Goal: Information Seeking & Learning: Compare options

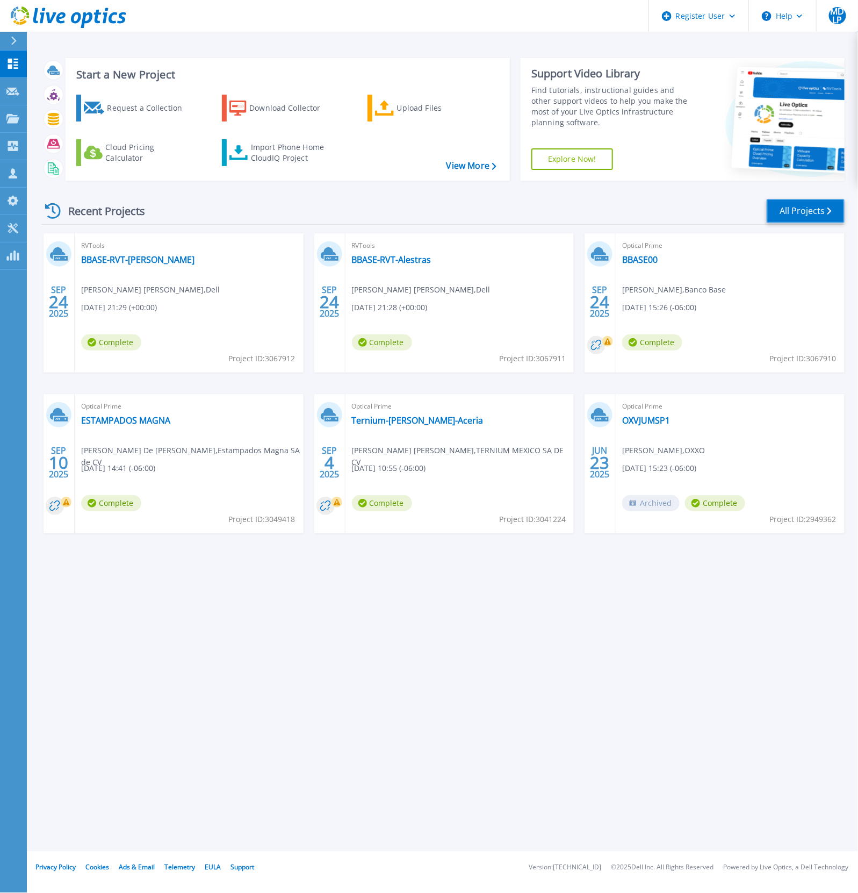
click at [777, 208] on link "All Projects" at bounding box center [806, 211] width 78 height 24
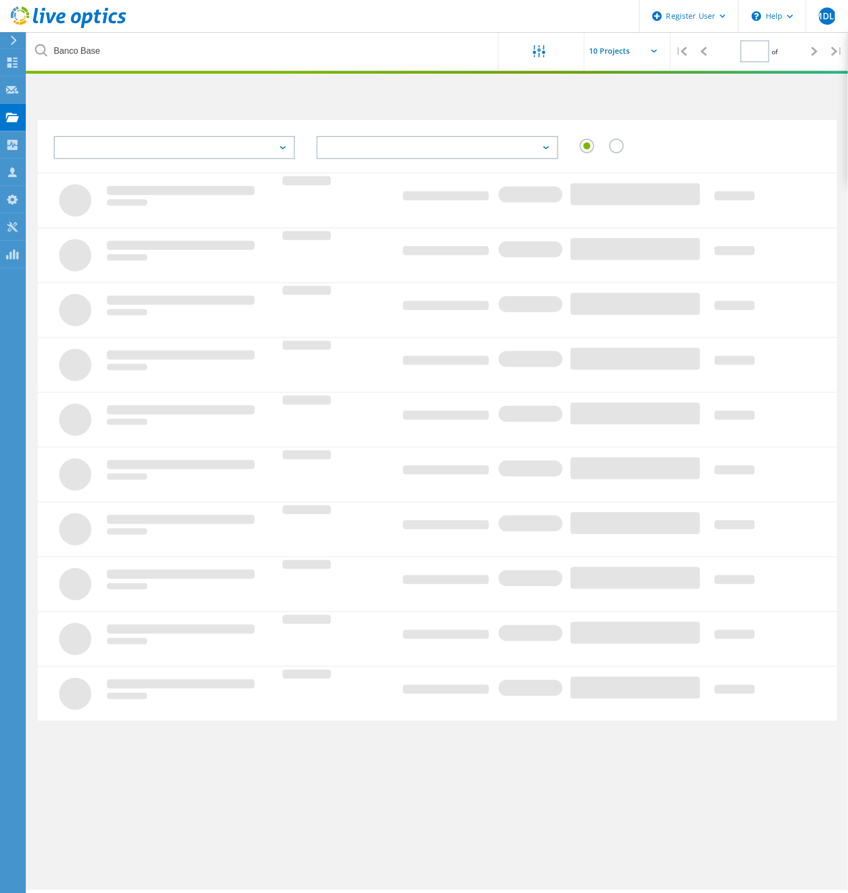
type input "1"
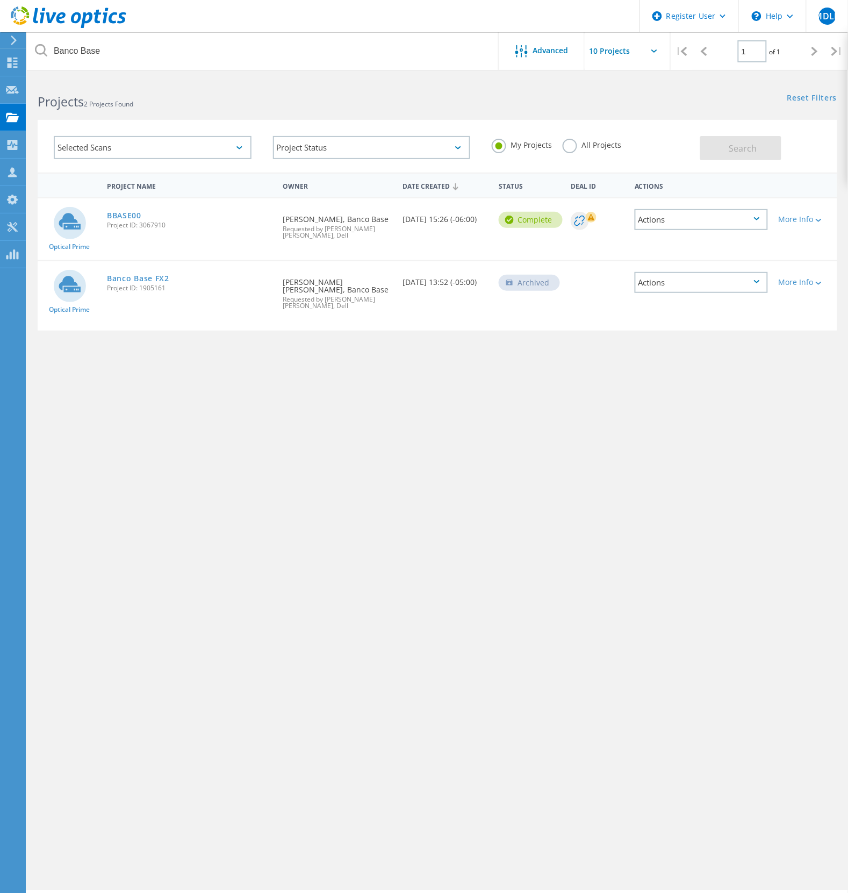
click at [613, 145] on label "All Projects" at bounding box center [592, 144] width 59 height 10
click at [0, 0] on input "All Projects" at bounding box center [0, 0] width 0 height 0
click at [725, 148] on button "Search" at bounding box center [740, 148] width 81 height 24
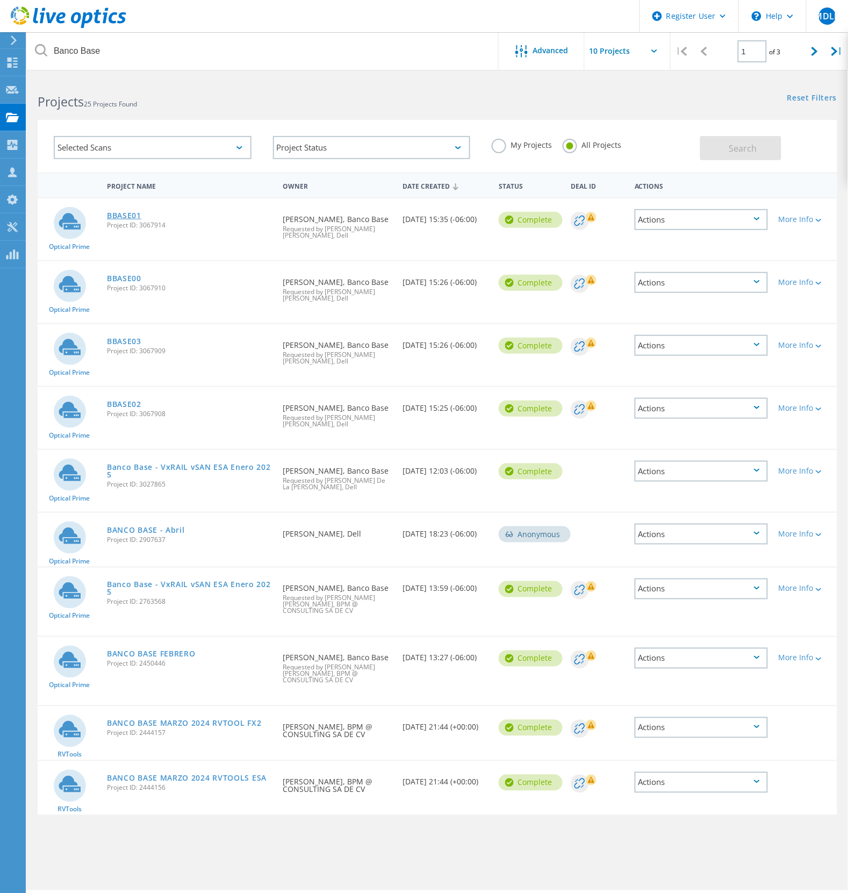
click at [133, 213] on link "BBASE01" at bounding box center [124, 216] width 34 height 8
drag, startPoint x: 128, startPoint y: 283, endPoint x: 130, endPoint y: 290, distance: 7.7
click at [127, 282] on link "BBASE00" at bounding box center [124, 279] width 34 height 8
click at [131, 345] on link "BBASE03" at bounding box center [124, 342] width 34 height 8
click at [131, 408] on link "BBASE02" at bounding box center [124, 404] width 34 height 8
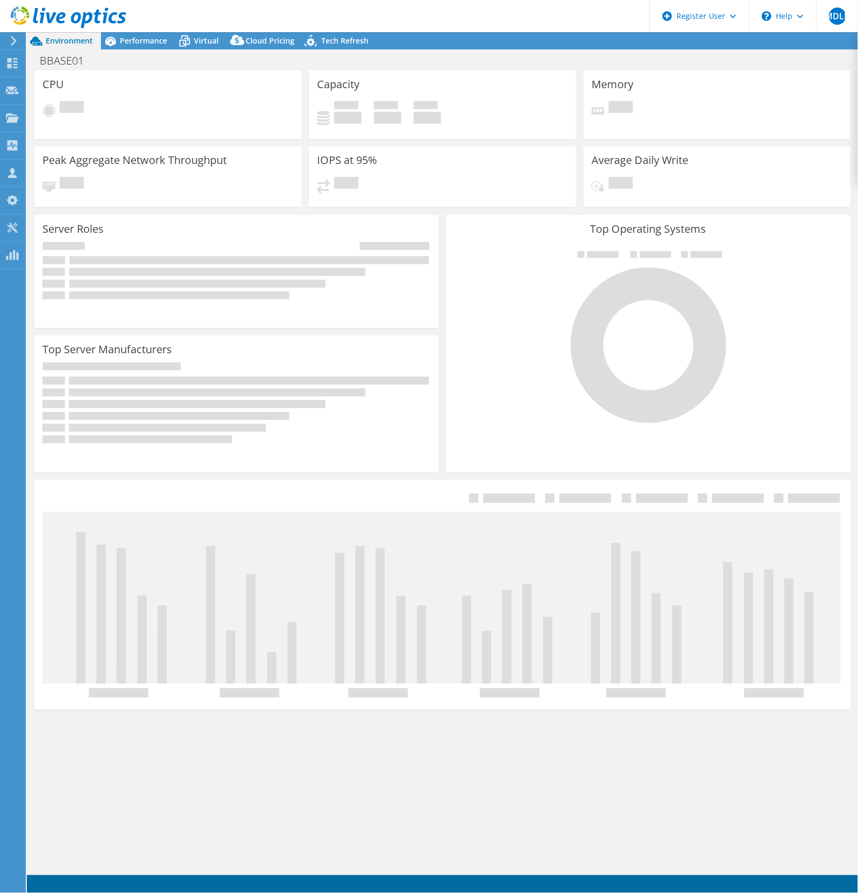
select select "USD"
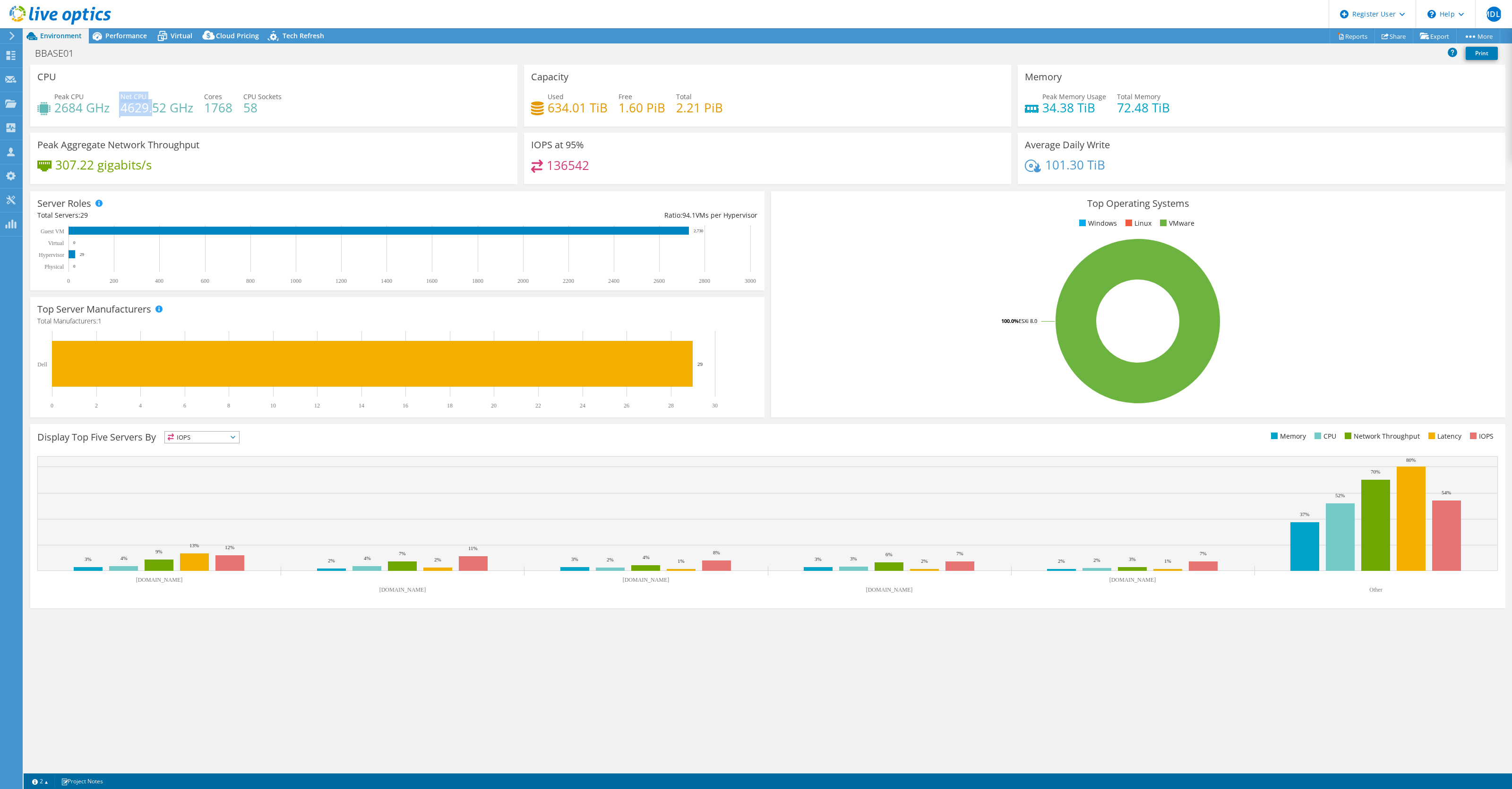
drag, startPoint x: 118, startPoint y: 110, endPoint x: 155, endPoint y: 110, distance: 37.0
click at [155, 110] on div "Peak CPU 2684 GHz Net CPU 4629.52 GHz Cores 1768 CPU Sockets 58" at bounding box center [273, 106] width 473 height 31
click at [60, 109] on h4 "2684 GHz" at bounding box center [82, 108] width 55 height 11
drag, startPoint x: 55, startPoint y: 109, endPoint x: 93, endPoint y: 116, distance: 38.6
click at [93, 116] on div "Peak CPU 2684 GHz Net CPU 4629.52 GHz Cores 1768 CPU Sockets 58" at bounding box center [273, 106] width 473 height 31
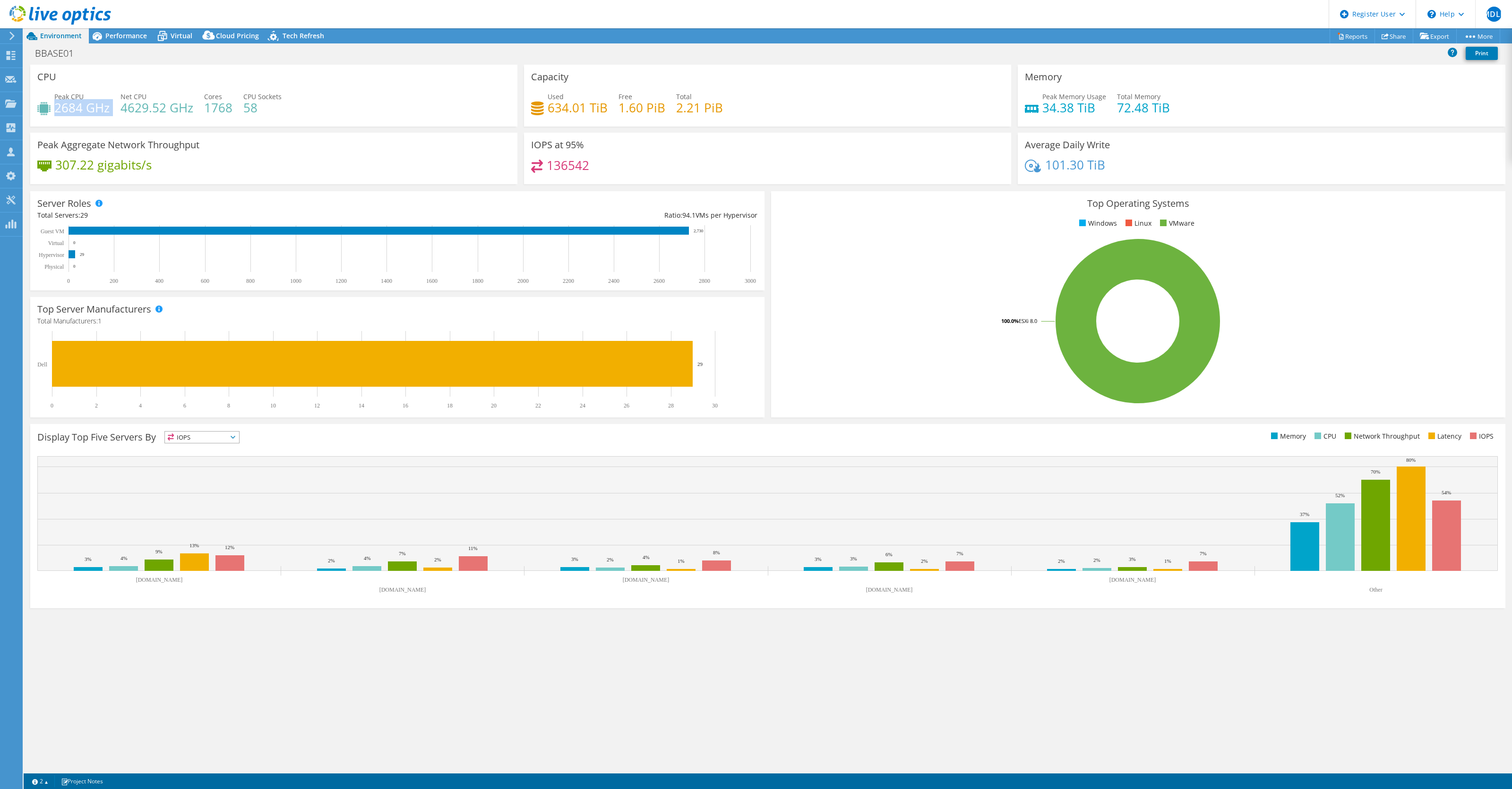
click at [93, 105] on h4 "2684 GHz" at bounding box center [82, 108] width 55 height 11
drag, startPoint x: 545, startPoint y: 106, endPoint x: 576, endPoint y: 105, distance: 31.0
click at [575, 107] on div "Used 634.01 TiB" at bounding box center [569, 102] width 76 height 21
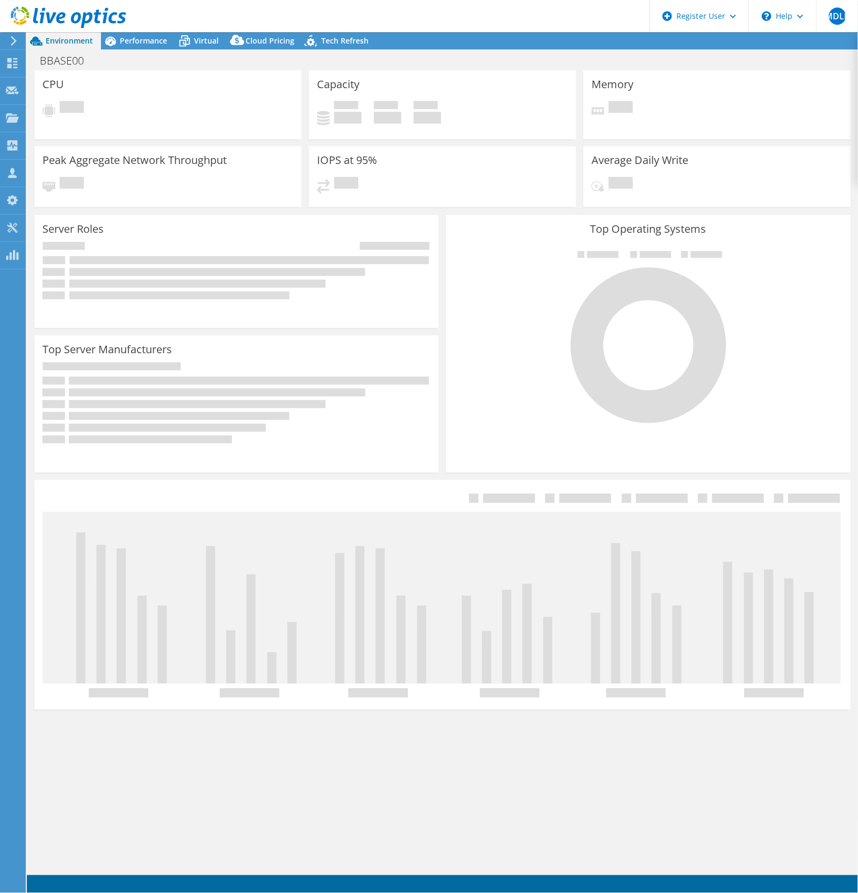
select select "USD"
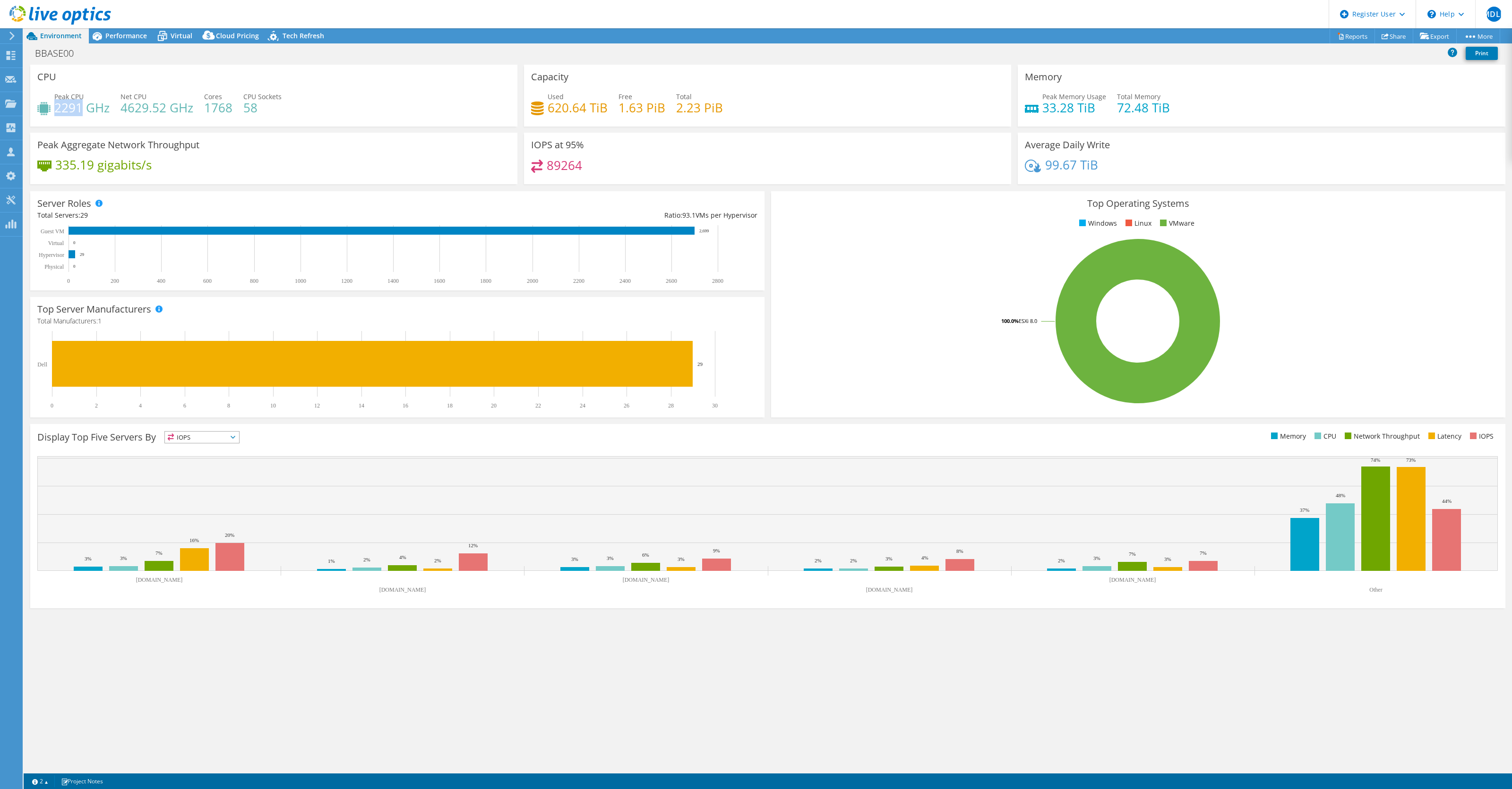
drag, startPoint x: 55, startPoint y: 110, endPoint x: 85, endPoint y: 111, distance: 30.0
click at [84, 112] on h4 "2291 GHz" at bounding box center [82, 108] width 55 height 11
click at [79, 103] on h4 "2291 GHz" at bounding box center [82, 108] width 55 height 11
drag, startPoint x: 549, startPoint y: 107, endPoint x: 570, endPoint y: 106, distance: 21.0
click at [570, 106] on h4 "620.64 TiB" at bounding box center [578, 108] width 60 height 11
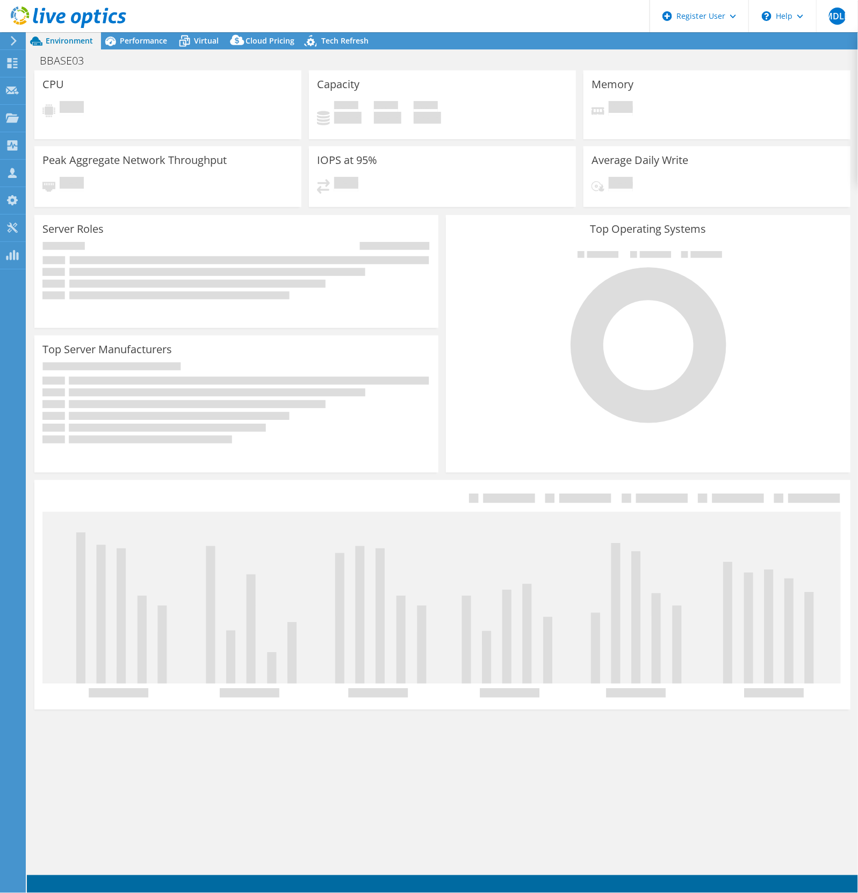
select select "USD"
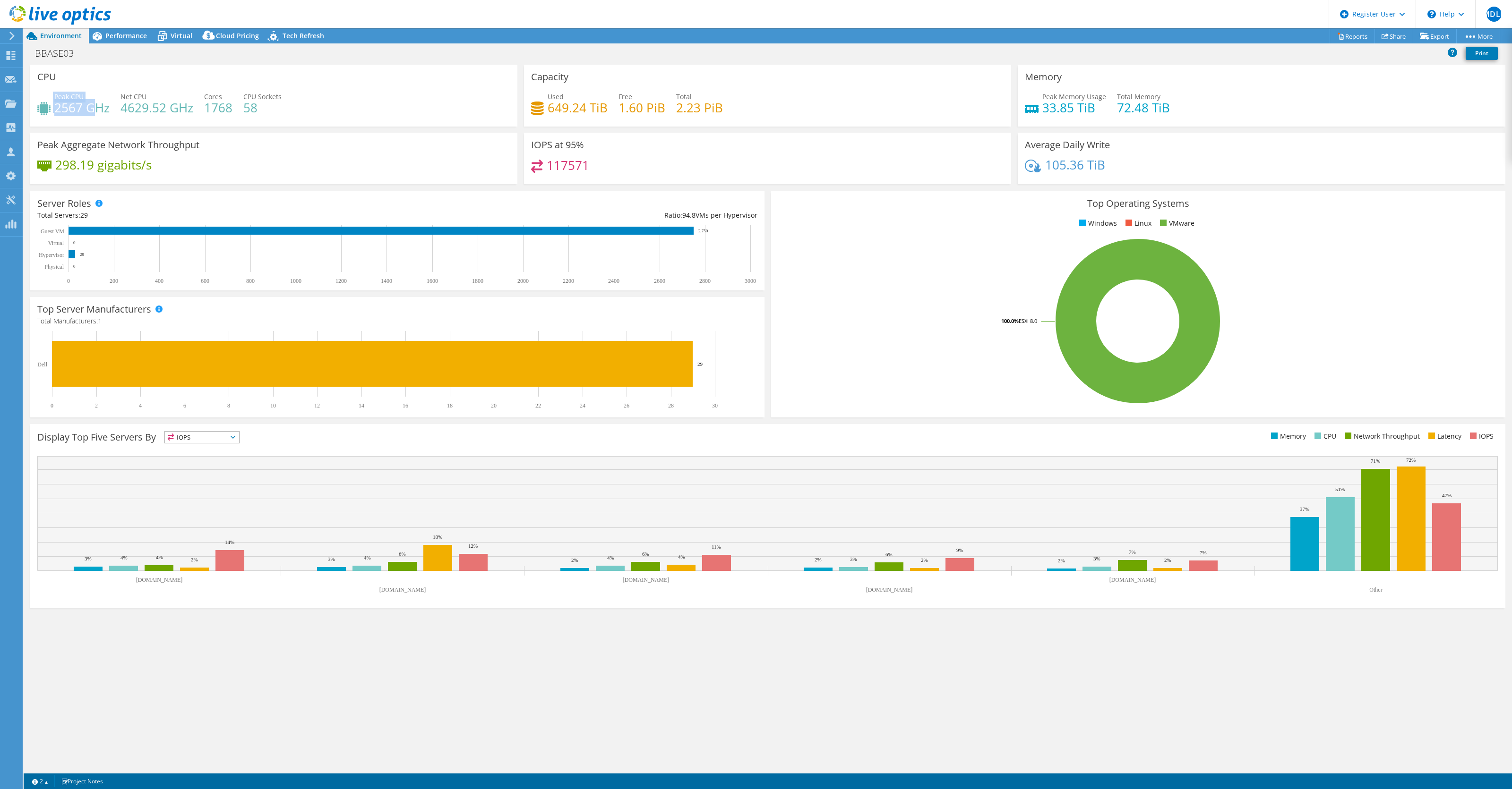
drag, startPoint x: 53, startPoint y: 107, endPoint x: 93, endPoint y: 111, distance: 40.2
click at [93, 111] on div "Peak CPU 2567 GHz" at bounding box center [73, 102] width 72 height 21
click at [124, 39] on span "Performance" at bounding box center [126, 35] width 41 height 9
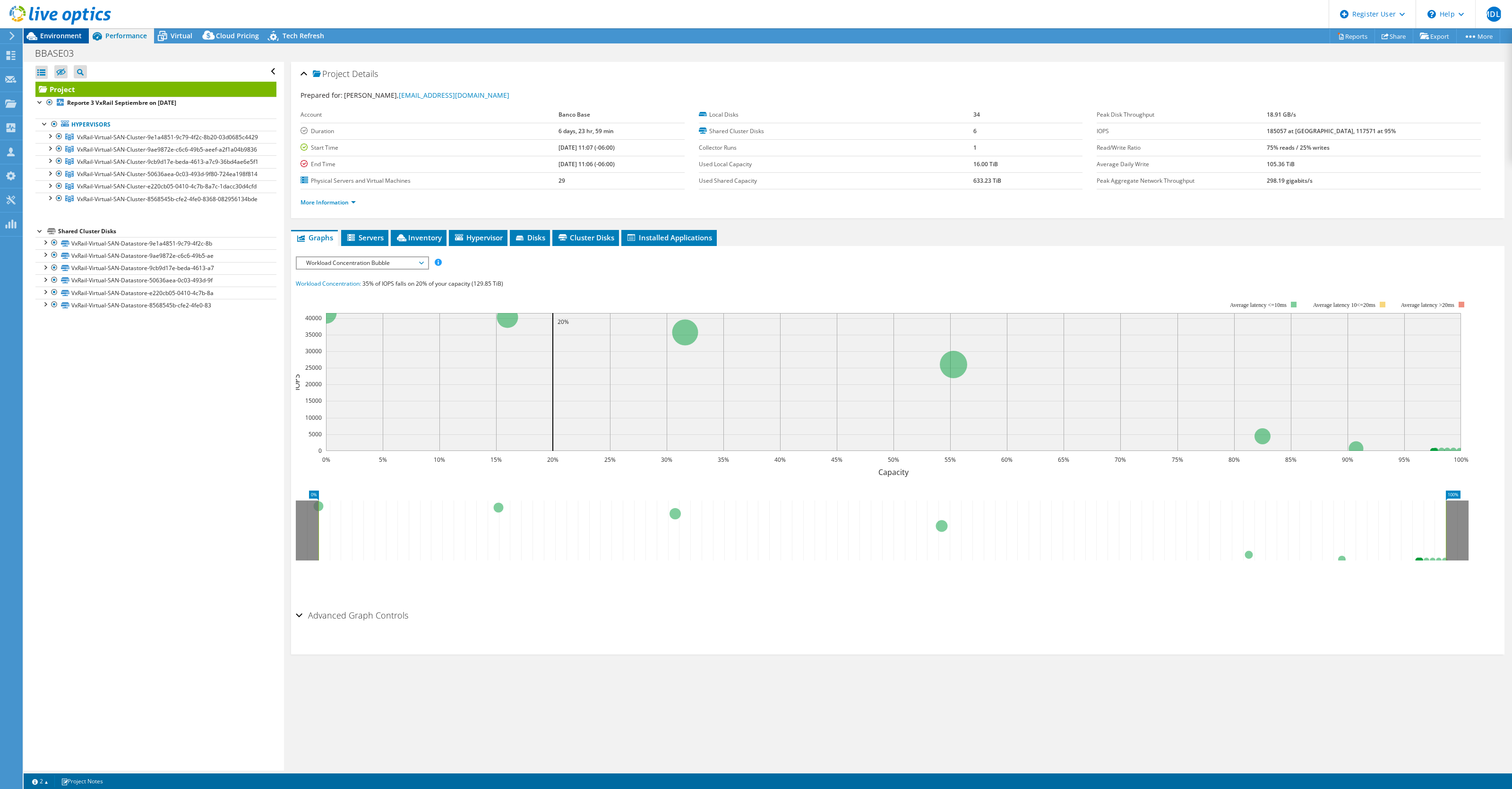
click at [58, 34] on span "Environment" at bounding box center [61, 35] width 41 height 9
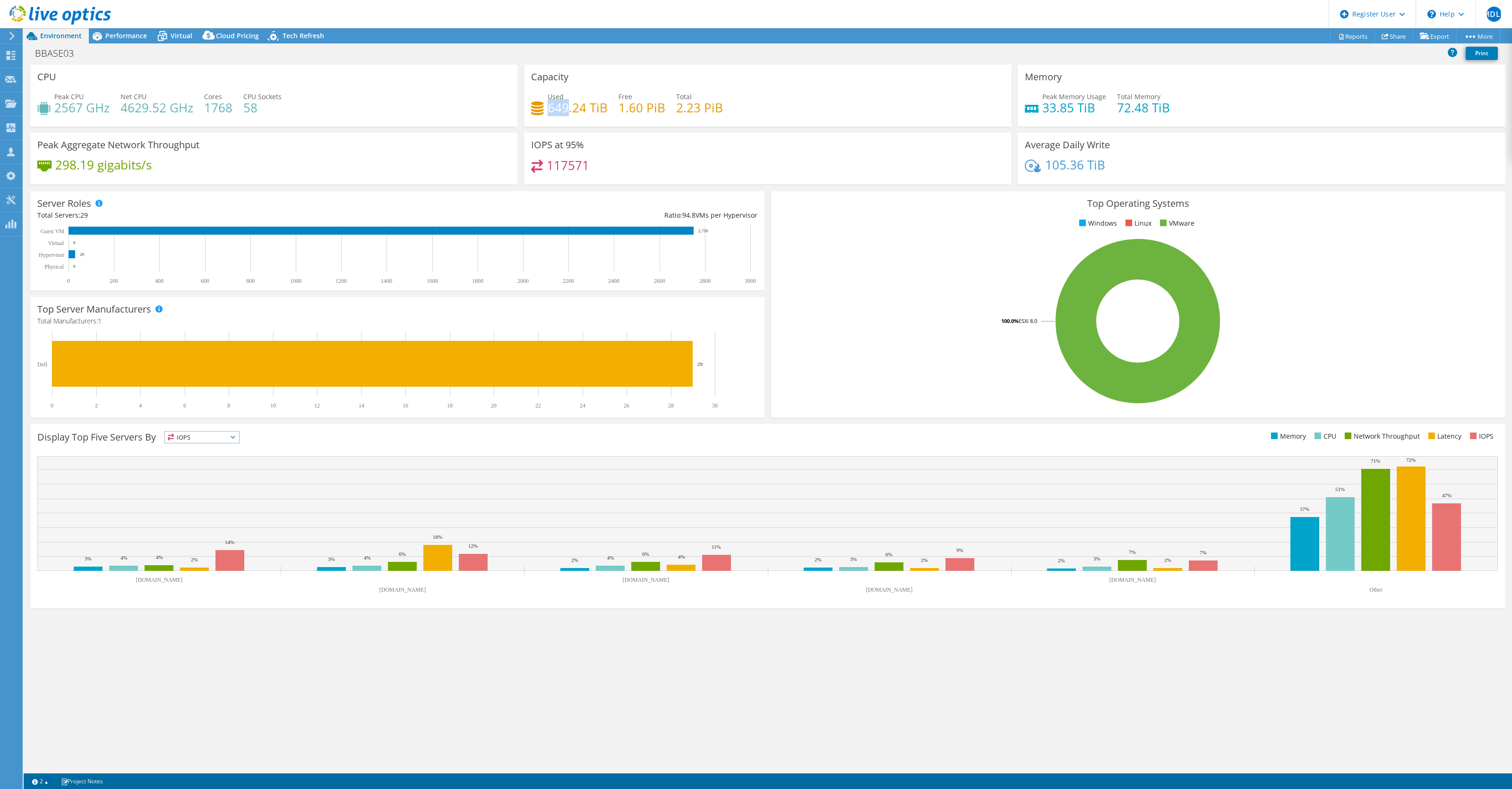
drag, startPoint x: 548, startPoint y: 105, endPoint x: 570, endPoint y: 106, distance: 22.0
click at [570, 106] on h4 "649.24 TiB" at bounding box center [578, 108] width 60 height 11
click at [724, 112] on div "Used 649.24 TiB Free 1.60 PiB Total 2.23 PiB" at bounding box center [767, 106] width 473 height 31
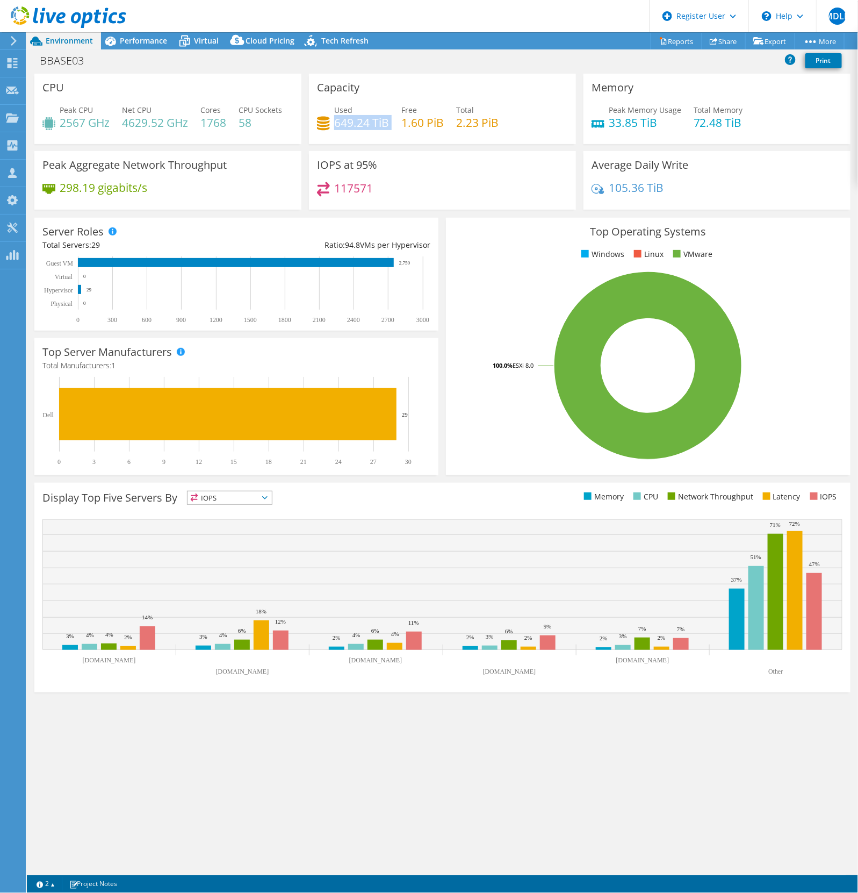
drag, startPoint x: 334, startPoint y: 125, endPoint x: 371, endPoint y: 132, distance: 37.7
click at [371, 132] on div "Used 649.24 TiB Free 1.60 PiB Total 2.23 PiB" at bounding box center [442, 121] width 251 height 35
drag, startPoint x: 341, startPoint y: 135, endPoint x: 324, endPoint y: 140, distance: 17.7
click at [341, 135] on div "Used 649.24 TiB Free 1.60 PiB Total 2.23 PiB" at bounding box center [442, 121] width 251 height 35
drag, startPoint x: 158, startPoint y: 38, endPoint x: 198, endPoint y: 38, distance: 40.3
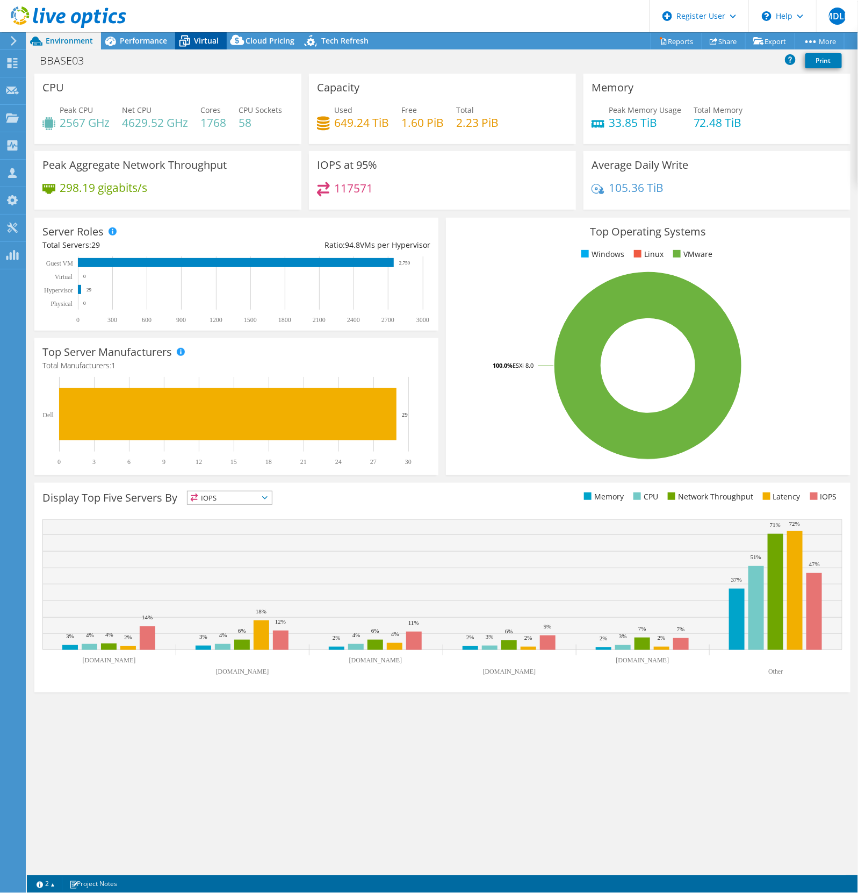
click at [158, 38] on span "Performance" at bounding box center [143, 40] width 47 height 10
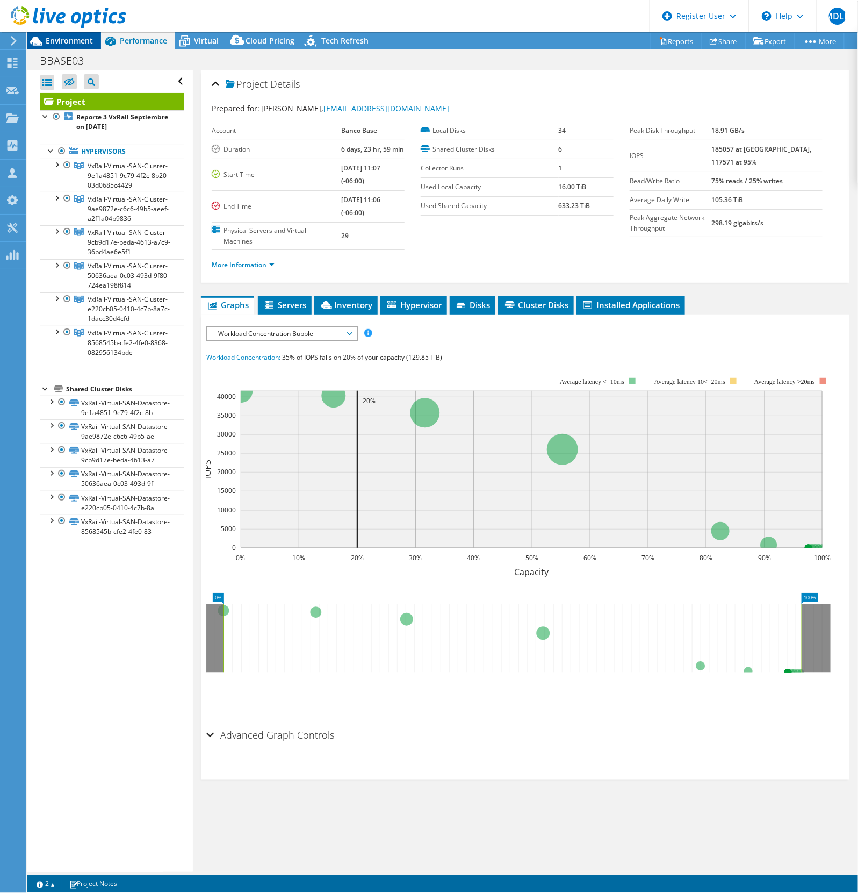
click at [88, 42] on span "Environment" at bounding box center [69, 40] width 47 height 10
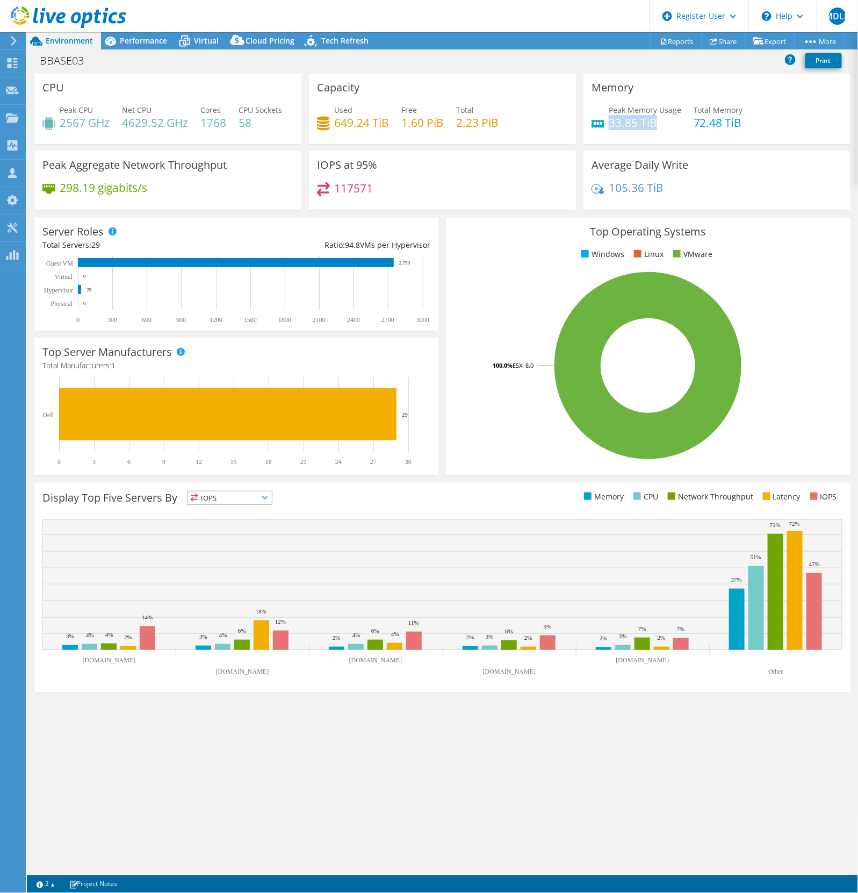
drag, startPoint x: 617, startPoint y: 126, endPoint x: 656, endPoint y: 126, distance: 39.2
click at [656, 126] on h4 "33.85 TiB" at bounding box center [645, 123] width 73 height 12
click at [151, 44] on span "Performance" at bounding box center [143, 40] width 47 height 10
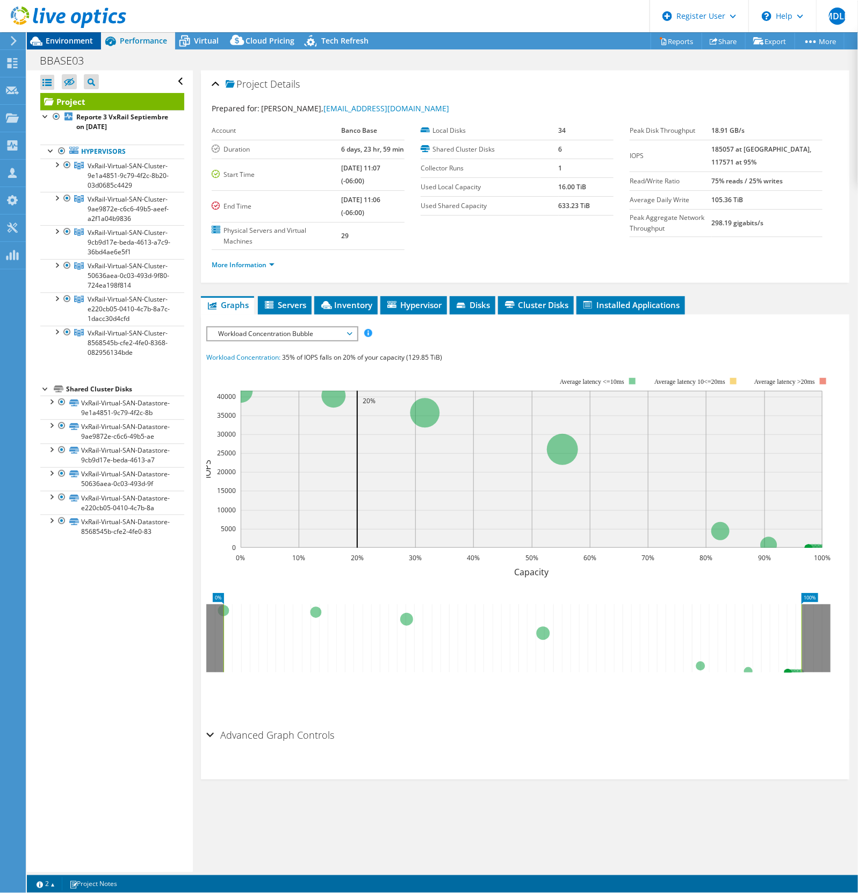
click at [77, 39] on span "Environment" at bounding box center [69, 40] width 47 height 10
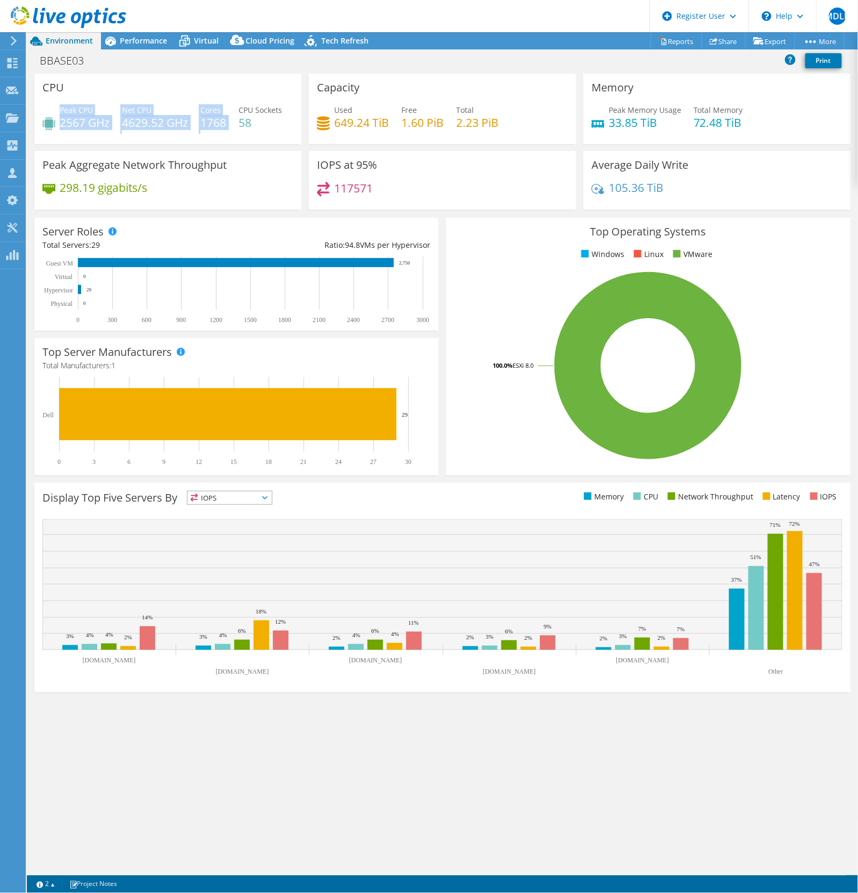
drag, startPoint x: 235, startPoint y: 125, endPoint x: 59, endPoint y: 114, distance: 176.1
click at [59, 114] on div "Peak CPU 2567 GHz Net CPU 4629.52 GHz Cores 1768 CPU Sockets 58" at bounding box center [167, 121] width 251 height 35
click at [242, 122] on div "Peak CPU 2567 GHz Net CPU 4629.52 GHz Cores 1768 CPU Sockets 58" at bounding box center [167, 121] width 251 height 35
click at [32, 696] on div "This graph will display once collector runs have completed Display Top Five Ser…" at bounding box center [443, 587] width 824 height 217
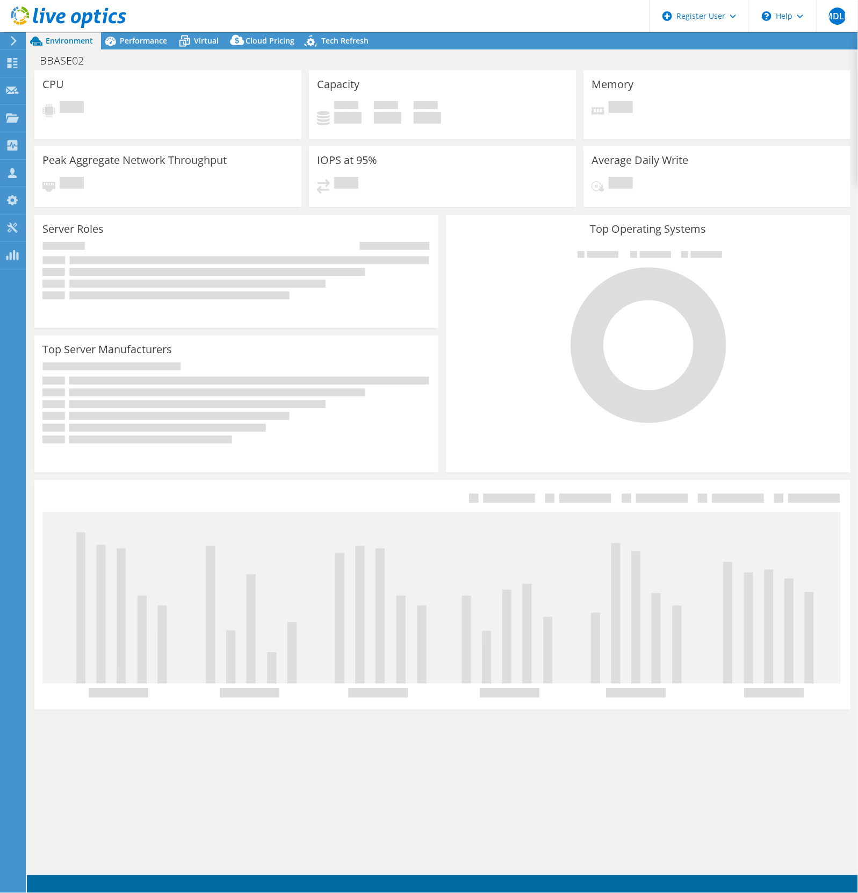
select select "USD"
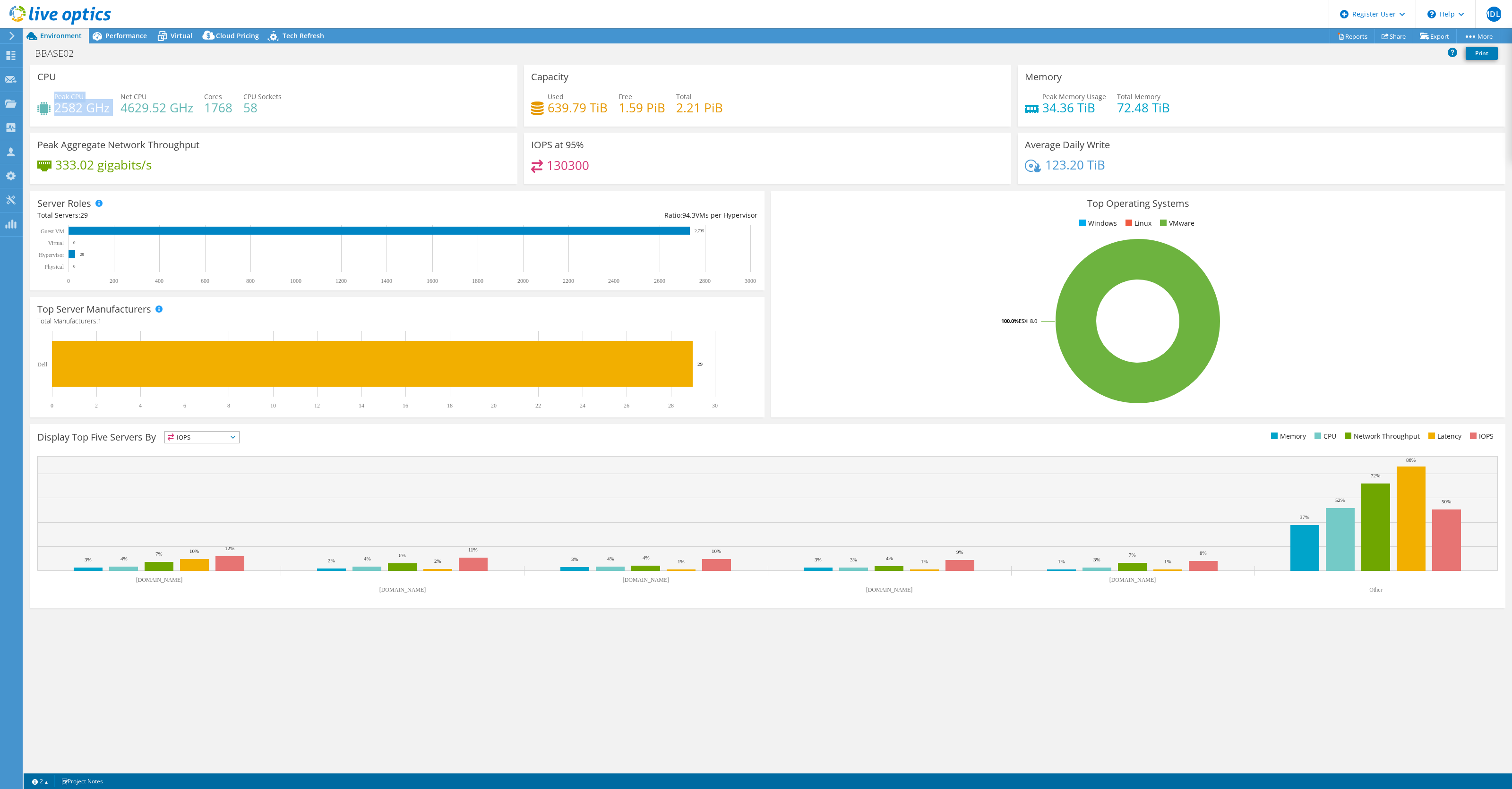
drag, startPoint x: 54, startPoint y: 110, endPoint x: 96, endPoint y: 116, distance: 42.4
click at [96, 116] on div "Peak CPU 2582 GHz Net CPU 4629.52 GHz Cores 1768 CPU Sockets 58" at bounding box center [273, 106] width 473 height 31
drag, startPoint x: 549, startPoint y: 108, endPoint x: 584, endPoint y: 108, distance: 35.0
click at [584, 108] on h4 "639.79 TiB" at bounding box center [578, 108] width 60 height 11
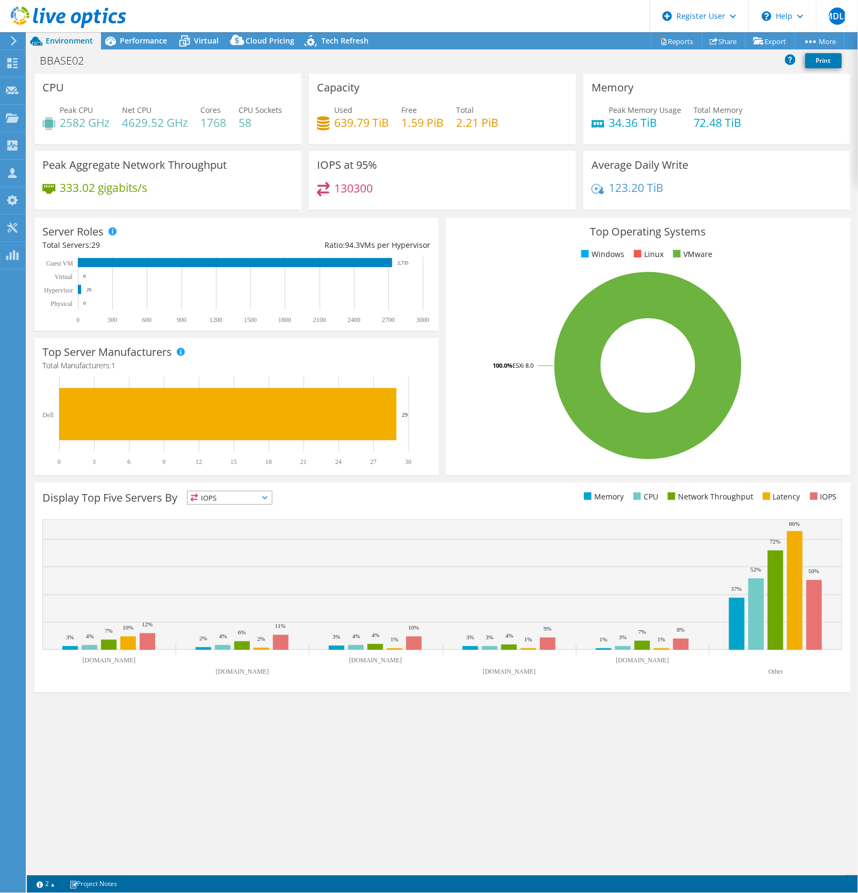
click at [477, 71] on div "BBASE02 Print" at bounding box center [443, 62] width 832 height 23
